Goal: Task Accomplishment & Management: Manage account settings

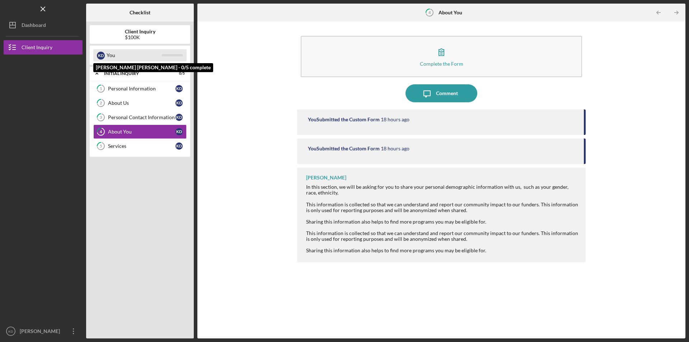
click at [135, 53] on div "You" at bounding box center [134, 55] width 55 height 12
click at [133, 59] on div "You" at bounding box center [134, 55] width 55 height 12
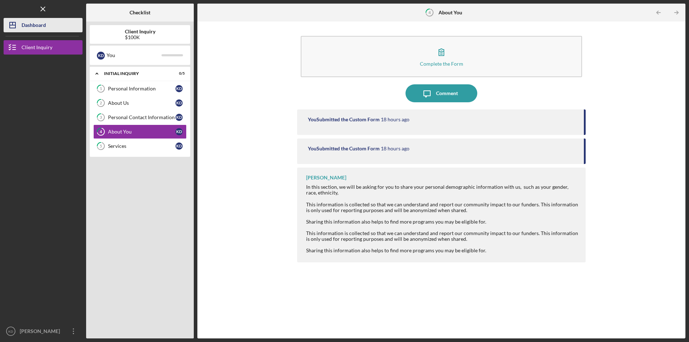
click at [59, 29] on button "Icon/Dashboard Dashboard" at bounding box center [43, 25] width 79 height 14
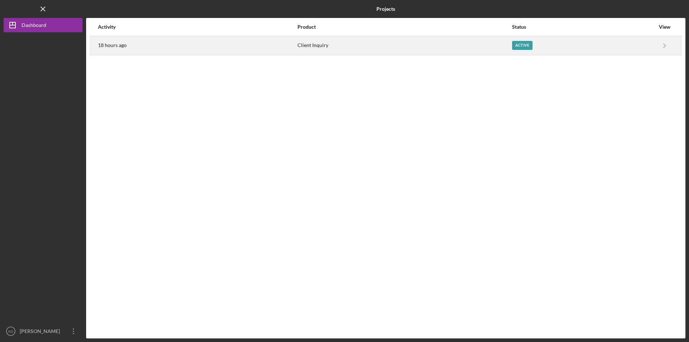
click at [351, 54] on div "Client Inquiry" at bounding box center [405, 46] width 214 height 18
